Goal: Navigation & Orientation: Find specific page/section

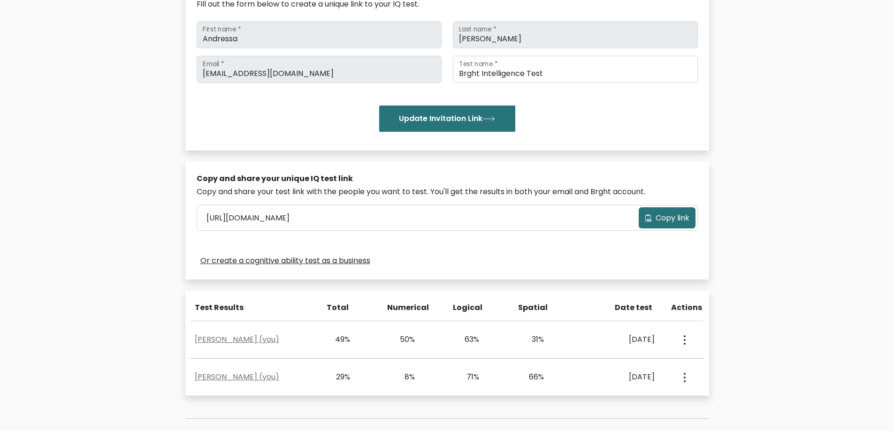
scroll to position [188, 0]
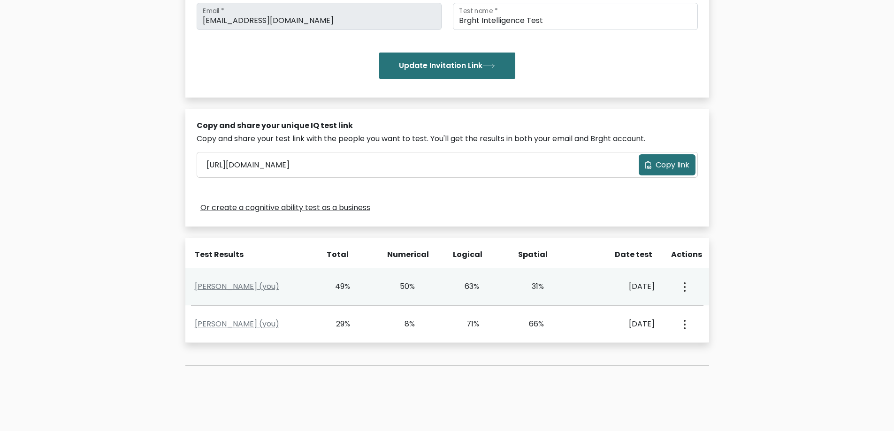
click at [685, 287] on button "button" at bounding box center [684, 286] width 8 height 29
click at [712, 312] on link "View Profile" at bounding box center [717, 313] width 74 height 15
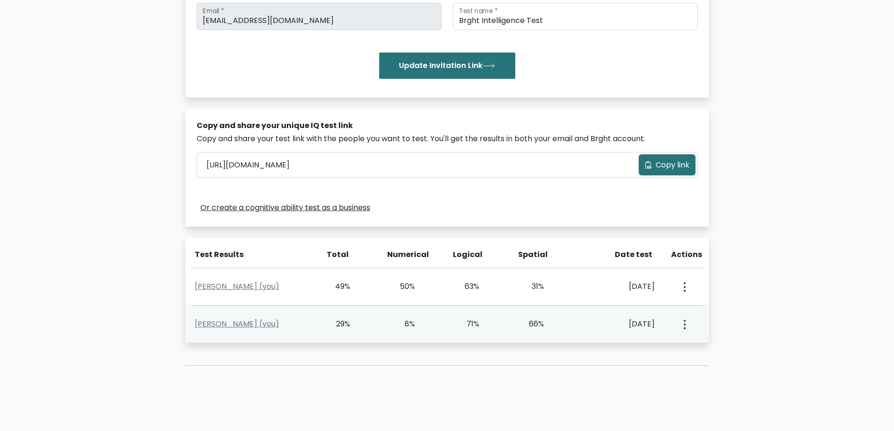
click at [686, 317] on button "button" at bounding box center [684, 324] width 8 height 29
click at [703, 351] on link "View Profile" at bounding box center [717, 351] width 74 height 15
